Goal: Task Accomplishment & Management: Use online tool/utility

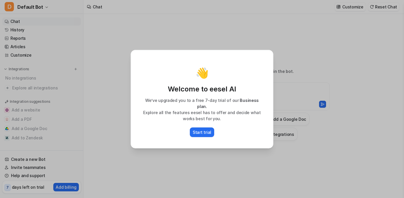
click at [152, 180] on div "👋 Welcome to eesel AI We’ve upgraded you to a free 7-day trial of our Business …" at bounding box center [202, 99] width 152 height 198
click at [225, 154] on div "👋 Welcome to eesel AI We’ve upgraded you to a free 7-day trial of our Business …" at bounding box center [202, 99] width 152 height 198
click at [308, 42] on div "👋 Welcome to eesel AI We’ve upgraded you to a free 7-day trial of our Business …" at bounding box center [202, 99] width 404 height 198
click at [139, 28] on div "👋 Welcome to eesel AI We’ve upgraded you to a free 7-day trial of our Business …" at bounding box center [202, 99] width 152 height 198
click at [17, 23] on div "👋 Welcome to eesel AI We’ve upgraded you to a free 7-day trial of our Business …" at bounding box center [202, 99] width 404 height 198
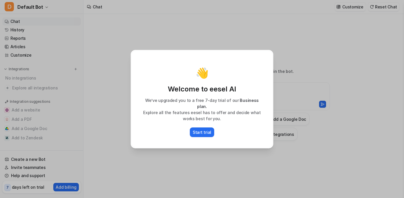
click at [18, 37] on div "👋 Welcome to eesel AI We’ve upgraded you to a free 7-day trial of our Business …" at bounding box center [202, 99] width 404 height 198
click at [210, 129] on p "Start trial" at bounding box center [202, 132] width 19 height 6
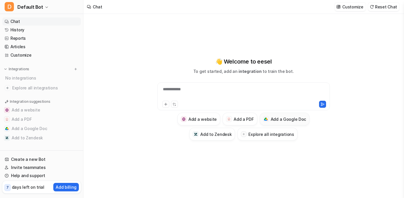
click at [282, 120] on h3 "Add a Google Doc" at bounding box center [289, 119] width 36 height 6
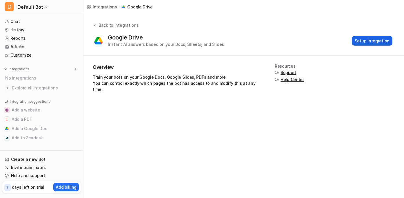
click at [373, 38] on button "Setup Integration" at bounding box center [372, 41] width 41 height 10
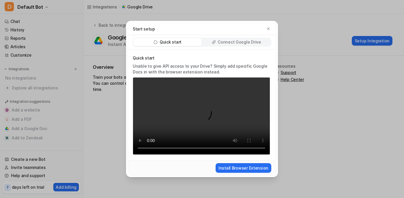
click at [241, 42] on p "Connect Google Drive" at bounding box center [239, 42] width 43 height 6
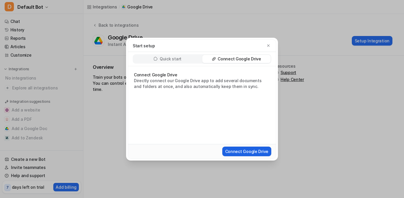
click at [244, 151] on button "Connect Google Drive" at bounding box center [246, 151] width 49 height 10
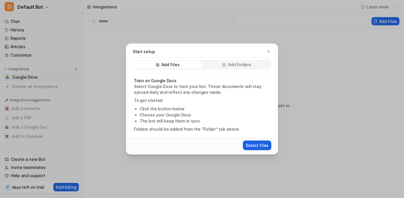
click at [259, 147] on button "Select files" at bounding box center [257, 145] width 28 height 10
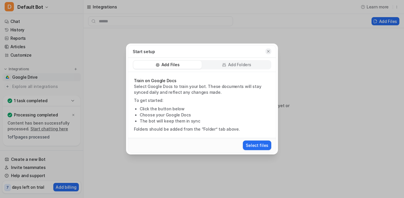
click at [269, 51] on icon "button" at bounding box center [268, 51] width 4 height 4
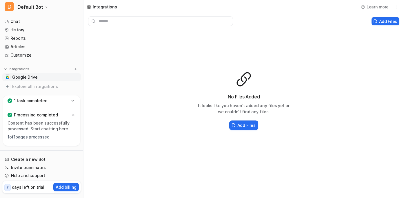
click at [73, 101] on icon at bounding box center [72, 100] width 3 height 1
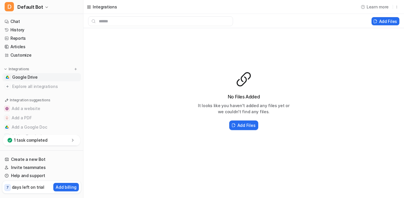
click at [110, 105] on div "No Files Added It looks like you haven't added any files yet or we couldn't fin…" at bounding box center [243, 101] width 321 height 146
click at [239, 125] on h2 "Add Files" at bounding box center [246, 125] width 18 height 6
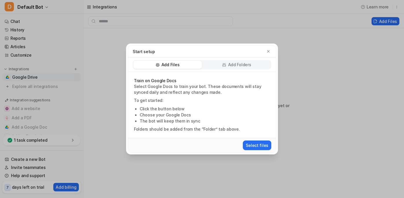
click at [336, 61] on div "Start setup Add Files Add Folders Train on Google Docs Select Google Docs to tr…" at bounding box center [202, 99] width 404 height 198
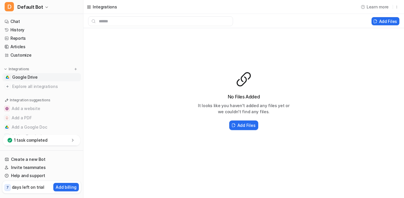
click at [71, 141] on icon at bounding box center [73, 140] width 6 height 6
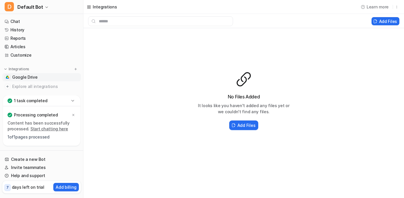
click at [49, 129] on link "Start chatting here" at bounding box center [49, 128] width 38 height 5
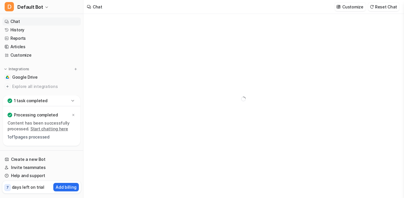
type textarea "**********"
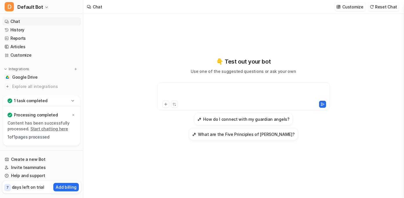
click at [183, 91] on div at bounding box center [244, 92] width 170 height 13
drag, startPoint x: 197, startPoint y: 89, endPoint x: 163, endPoint y: 86, distance: 34.1
click at [163, 88] on div "**********" at bounding box center [244, 92] width 170 height 13
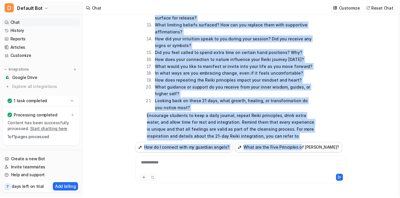
scroll to position [240, 0]
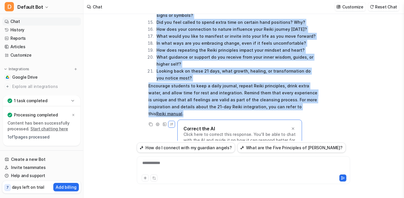
drag, startPoint x: 148, startPoint y: 33, endPoint x: 299, endPoint y: 91, distance: 161.8
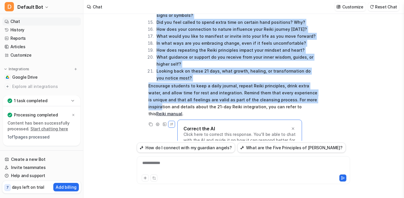
copy span "Lore ips dolo sitam consec adipi eli sedd-eiusmodtem incididun ut labor etdo ma…"
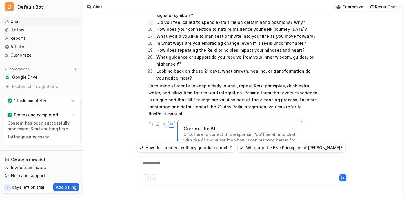
click at [13, 21] on link "Chat" at bounding box center [41, 21] width 79 height 8
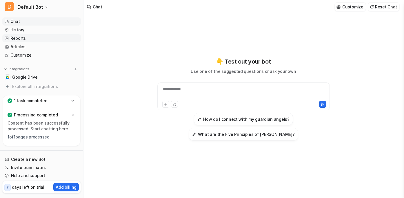
click at [15, 36] on link "Reports" at bounding box center [41, 38] width 79 height 8
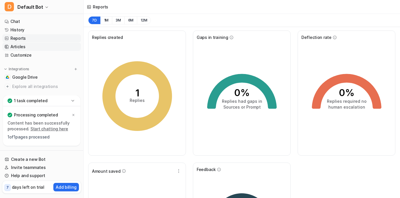
click at [15, 47] on link "Articles" at bounding box center [41, 47] width 79 height 8
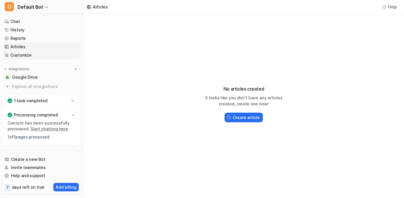
click at [16, 55] on link "Customize" at bounding box center [41, 55] width 79 height 8
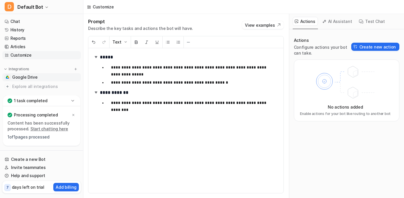
click at [18, 76] on span "Google Drive" at bounding box center [25, 77] width 26 height 6
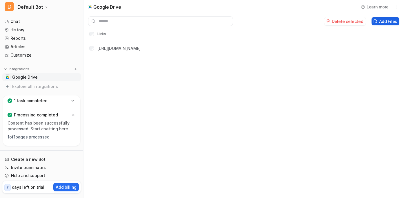
click at [386, 20] on button "Add Files" at bounding box center [386, 21] width 28 height 8
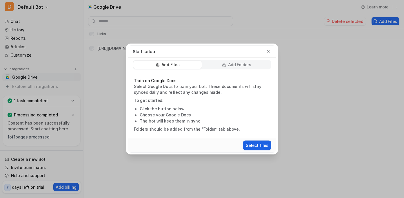
click at [257, 147] on button "Select files" at bounding box center [257, 145] width 28 height 10
click at [268, 51] on icon "button" at bounding box center [268, 51] width 4 height 4
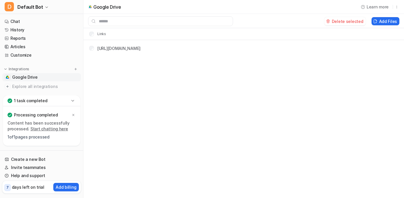
click at [103, 8] on p "Google Drive" at bounding box center [107, 7] width 28 height 6
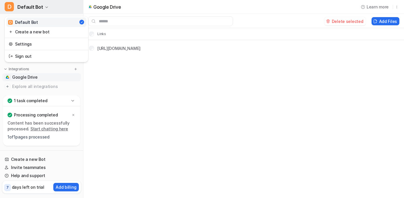
click at [45, 6] on icon "button" at bounding box center [46, 7] width 3 height 3
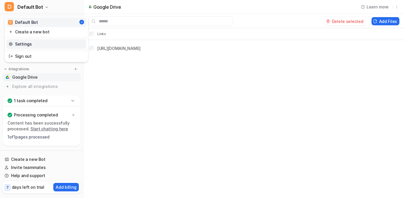
click at [26, 43] on link "Settings" at bounding box center [46, 44] width 80 height 10
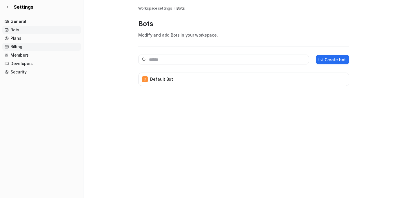
click at [24, 47] on link "Billing" at bounding box center [41, 47] width 79 height 8
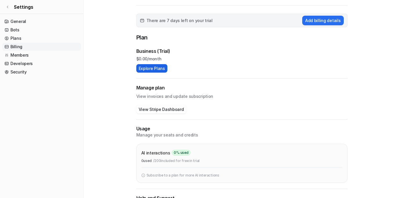
click at [158, 72] on button "Explore Plans" at bounding box center [151, 68] width 31 height 8
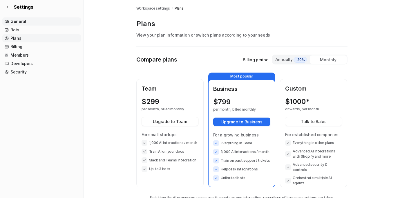
click at [13, 22] on link "General" at bounding box center [41, 21] width 79 height 8
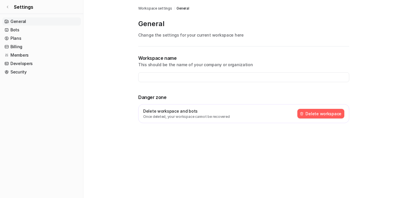
type input "**********"
click at [8, 6] on icon at bounding box center [7, 6] width 3 height 3
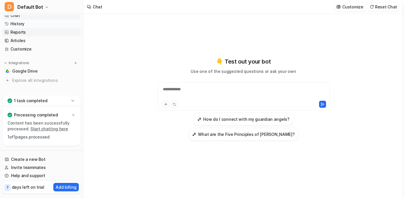
scroll to position [11, 0]
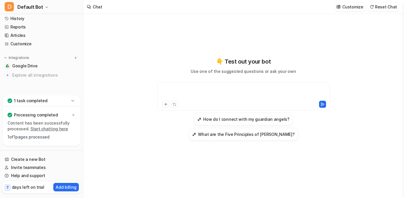
click at [170, 90] on div at bounding box center [244, 92] width 170 height 13
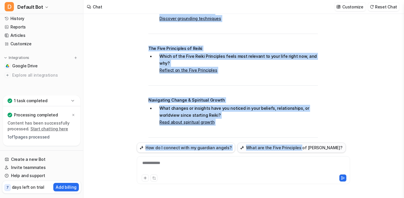
scroll to position [428, 0]
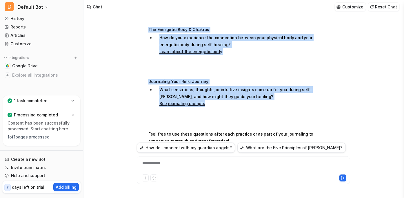
drag, startPoint x: 148, startPoint y: 64, endPoint x: 280, endPoint y: 83, distance: 133.8
copy span "Introduction to Reiki & Energy Work How does the concept of energy, frequency, …"
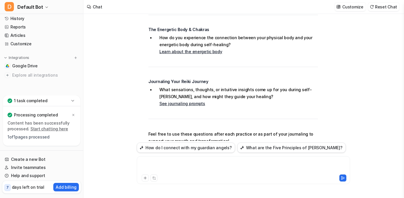
click at [156, 164] on div at bounding box center [243, 166] width 210 height 13
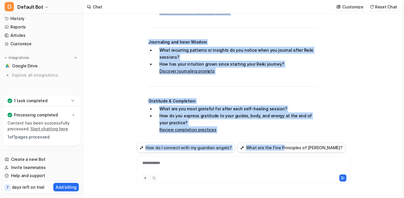
scroll to position [1063, 0]
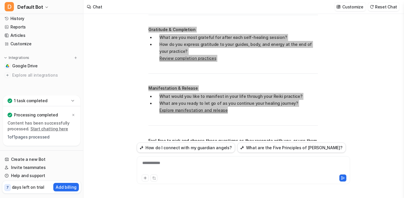
drag, startPoint x: 148, startPoint y: 36, endPoint x: 294, endPoint y: 95, distance: 157.3
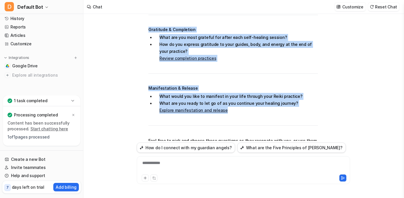
copy span "Loremipsum! Dolo sit amet cons-adipiscing elitseddo eiusmodt inc utlaboree dolo…"
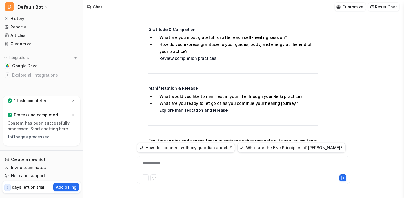
click at [146, 166] on div "**********" at bounding box center [243, 166] width 210 height 13
